Goal: Find specific page/section: Find specific page/section

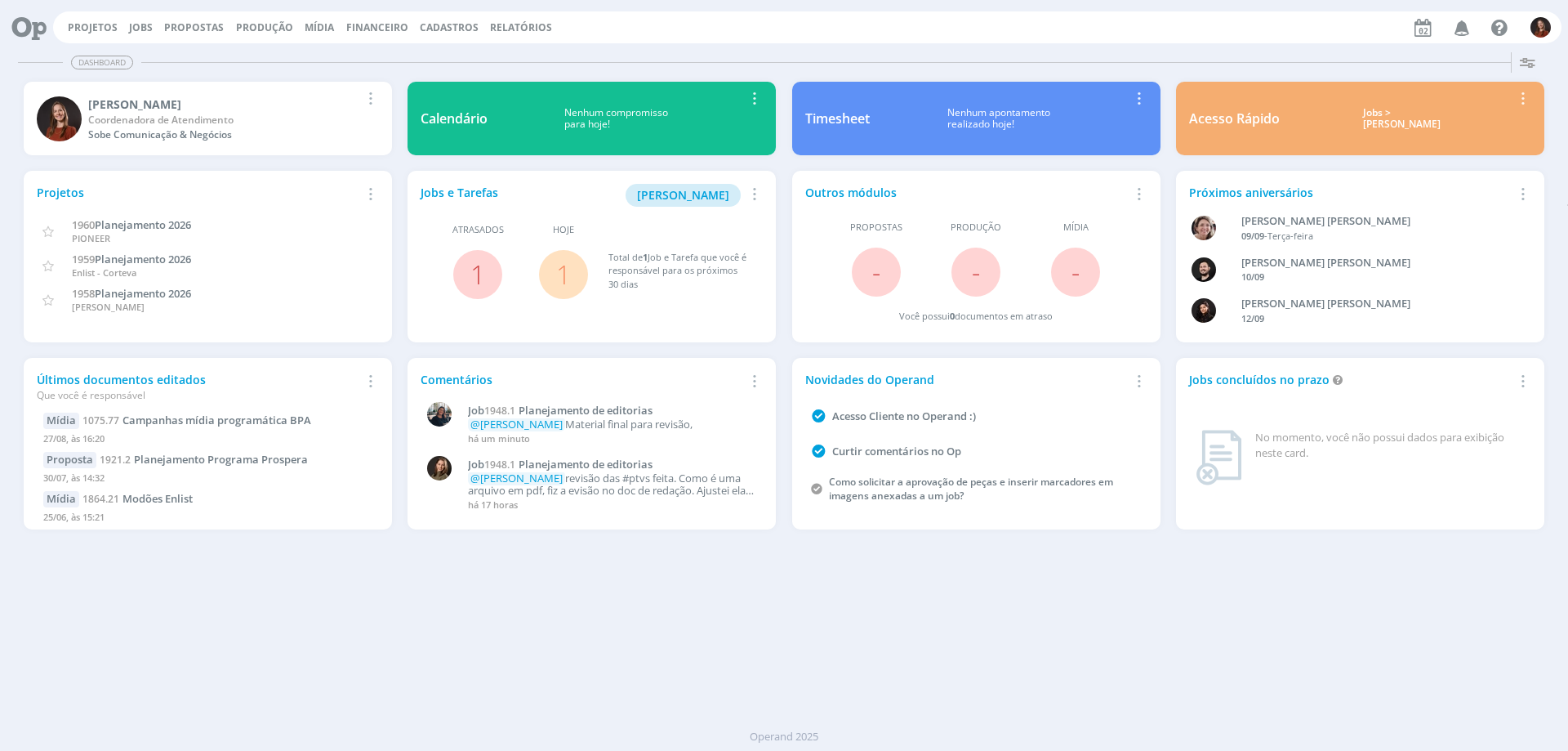
click at [138, 12] on div "Projetos Jobs Propostas Produção [GEOGRAPHIC_DATA] Financeiro Cadastros Relatór…" at bounding box center [807, 28] width 1509 height 32
click at [136, 30] on link "Jobs" at bounding box center [141, 27] width 23 height 14
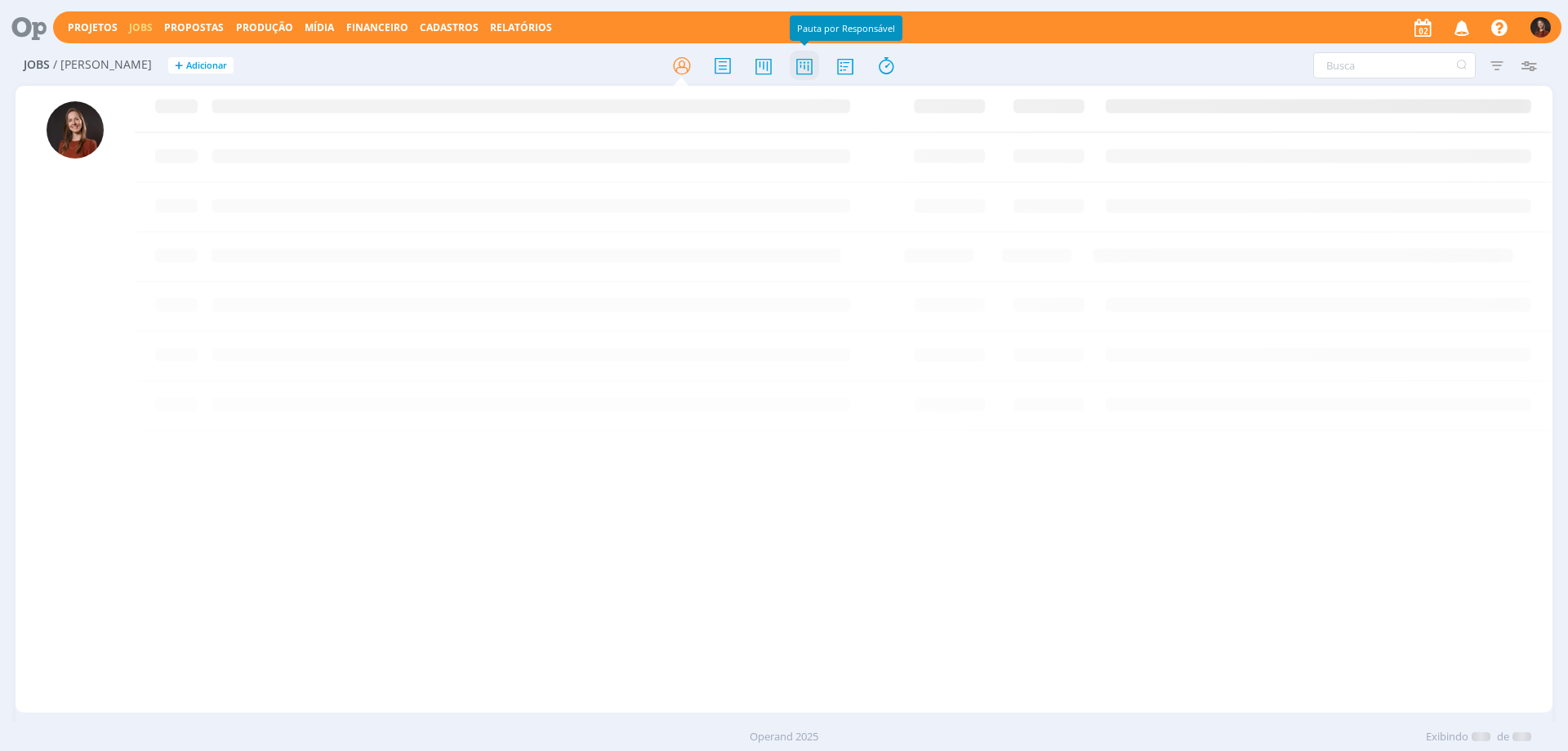
click at [805, 64] on icon at bounding box center [805, 66] width 29 height 32
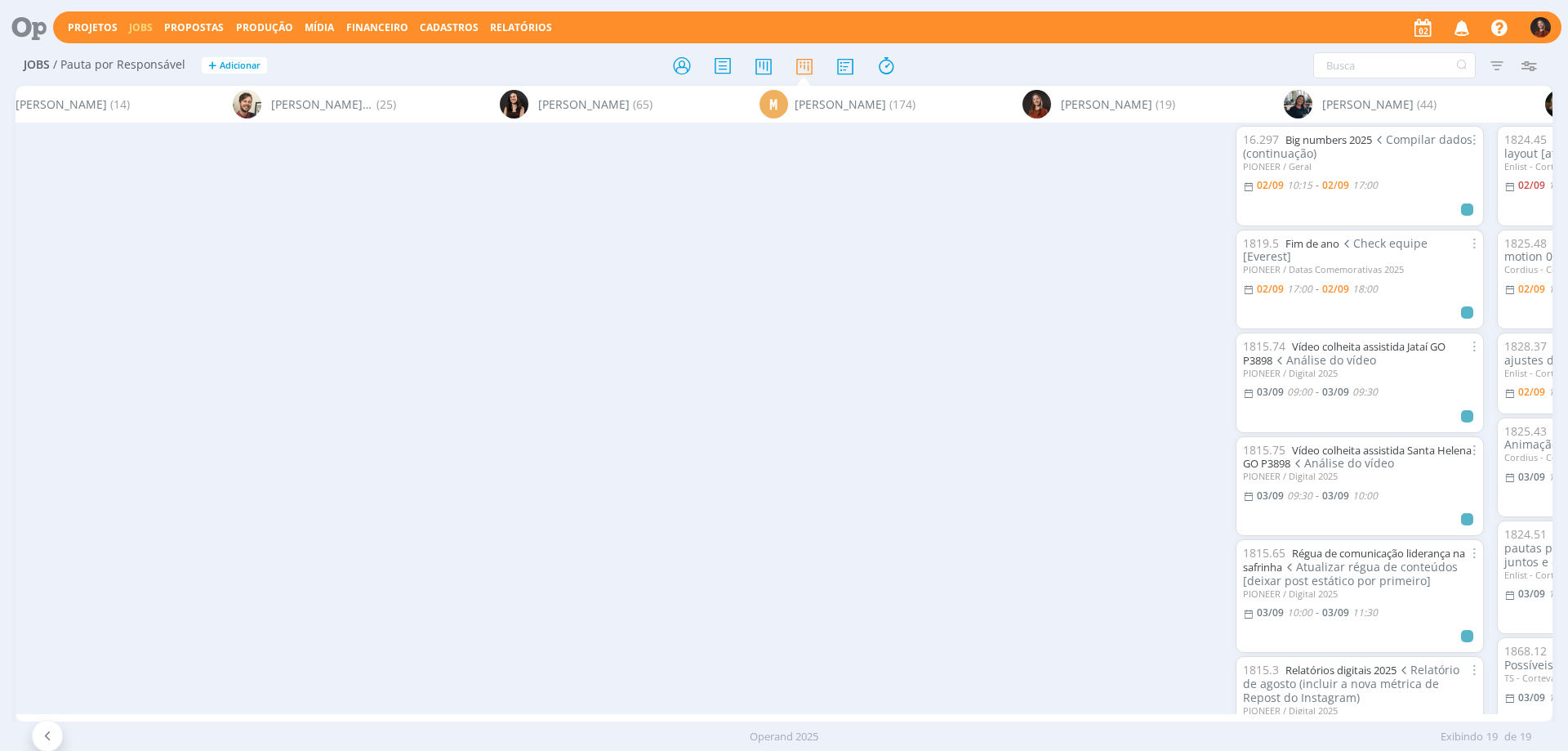
scroll to position [0, 2397]
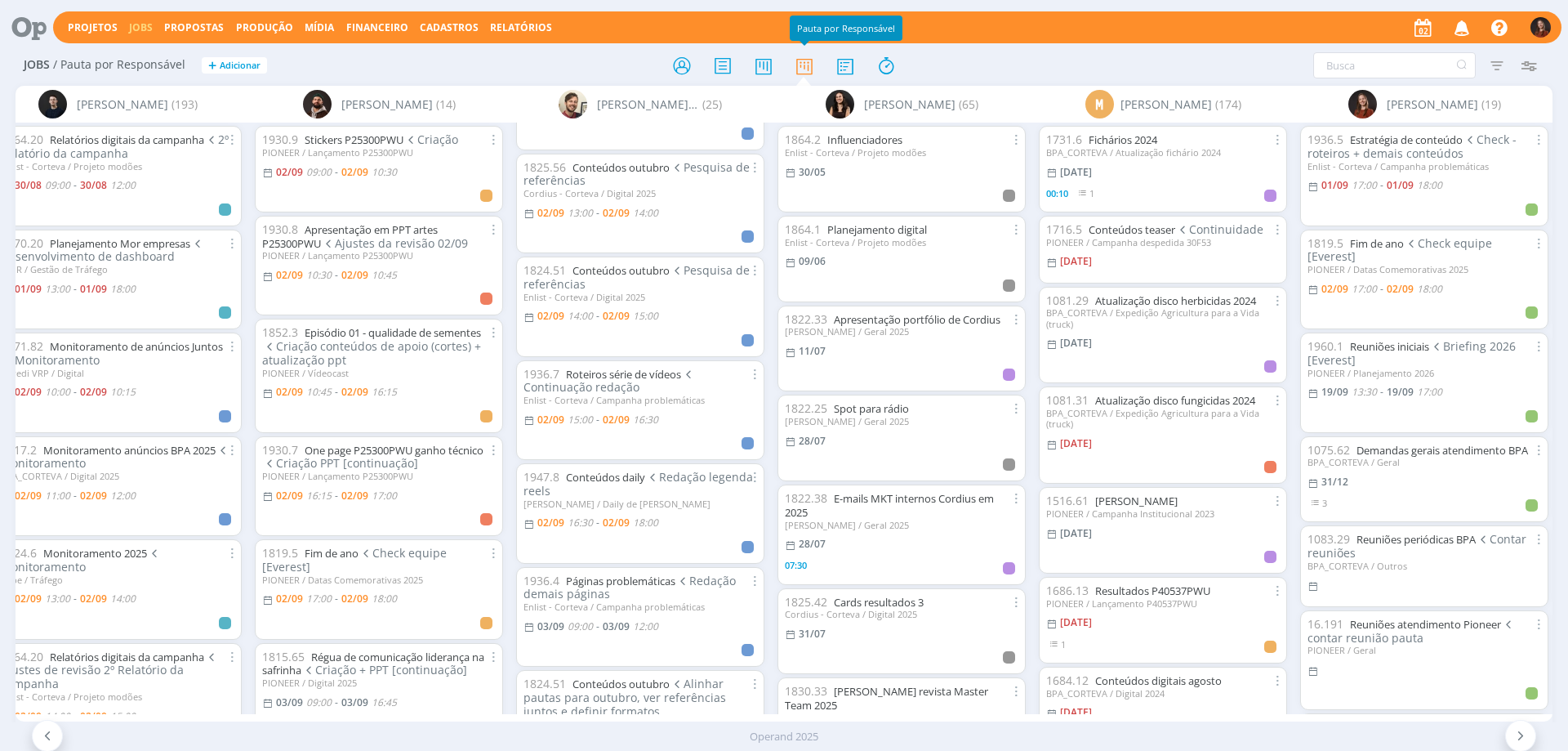
scroll to position [163, 0]
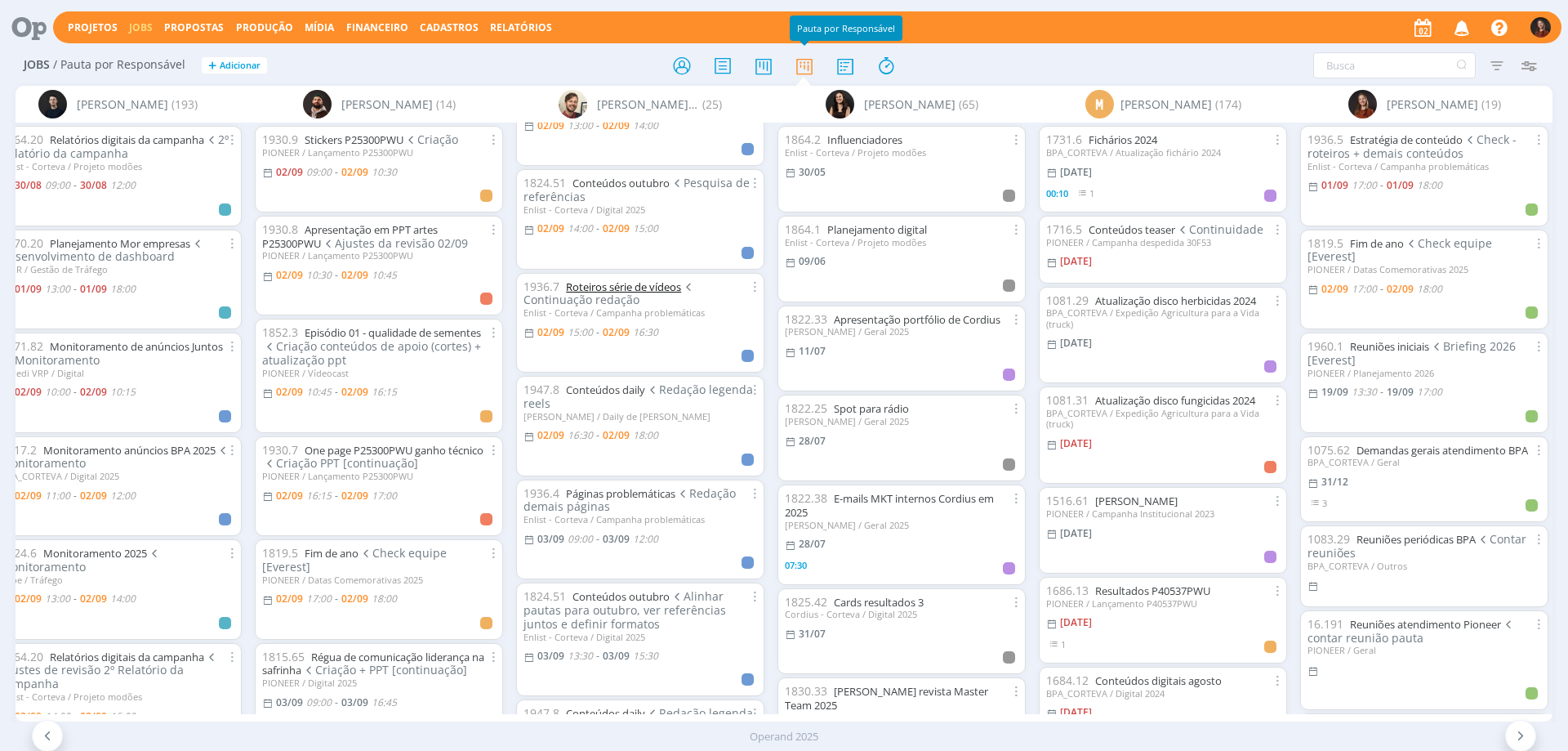
click at [628, 286] on link "Roteiros série de vídeos" at bounding box center [624, 287] width 116 height 15
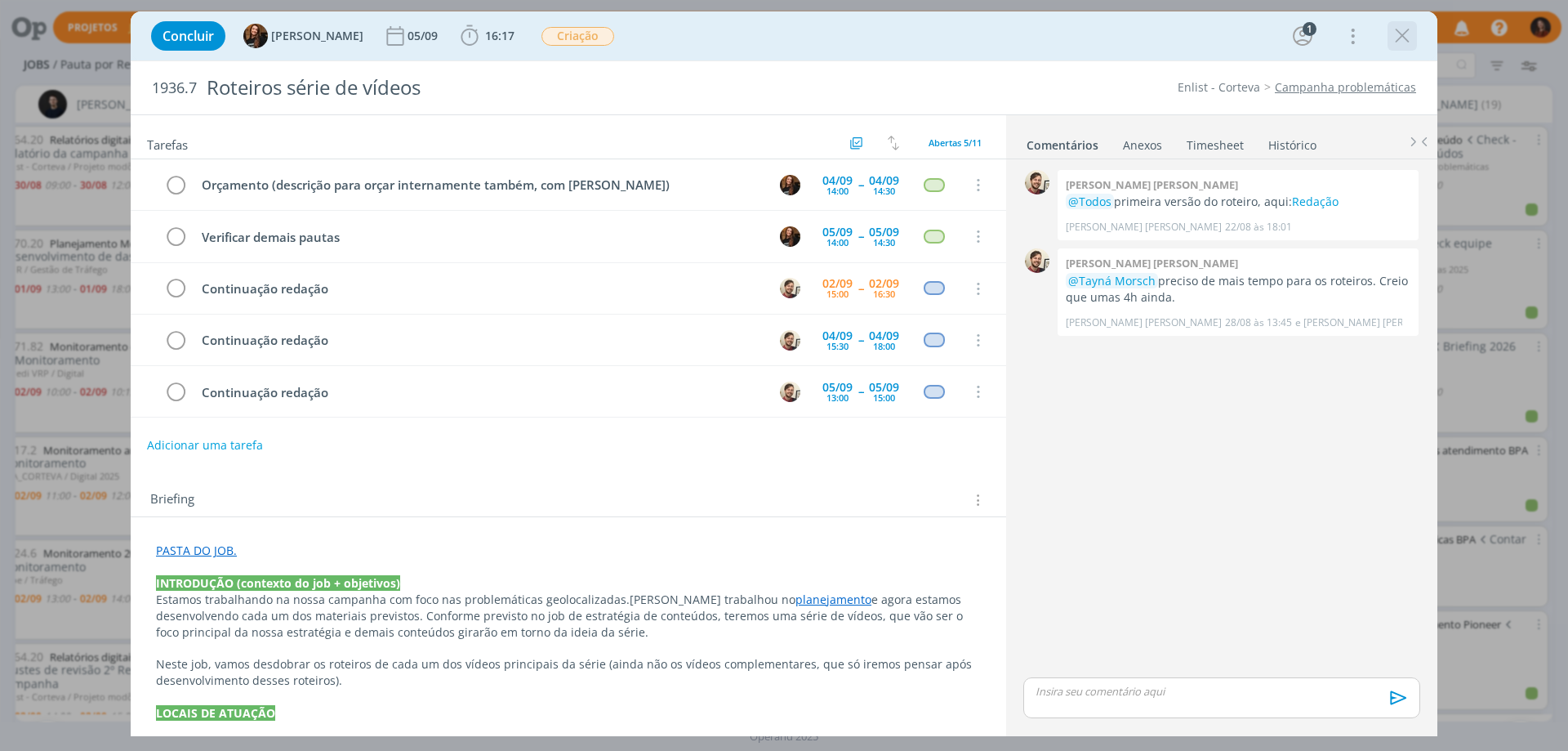
click at [1400, 31] on icon "dialog" at bounding box center [1402, 35] width 24 height 24
